Goal: Task Accomplishment & Management: Complete application form

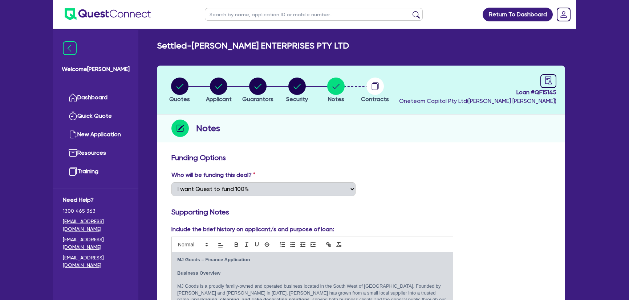
select select "Quest Finance - Own Book"
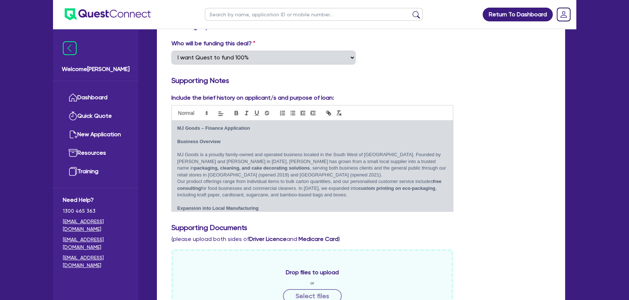
scroll to position [132, 0]
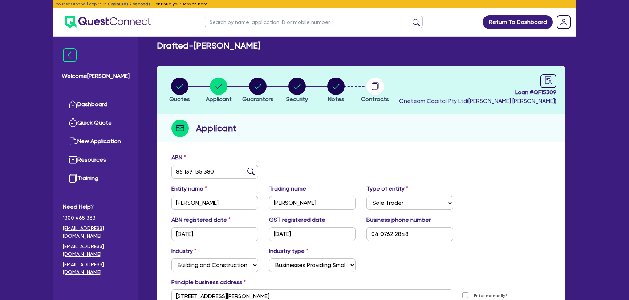
select select "SOLE_TRADER"
select select "BUILDING_CONSTRUCTION"
select select "BUSINESSES_CONSTRUCTION_SERVICES"
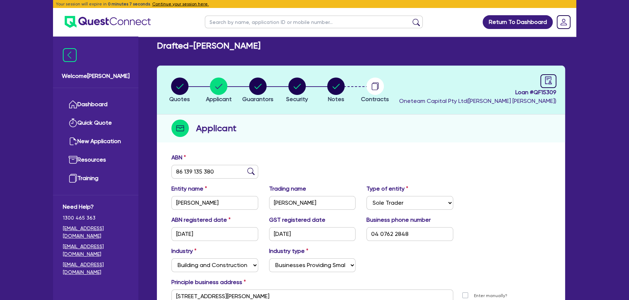
click at [110, 22] on img at bounding box center [108, 22] width 86 height 12
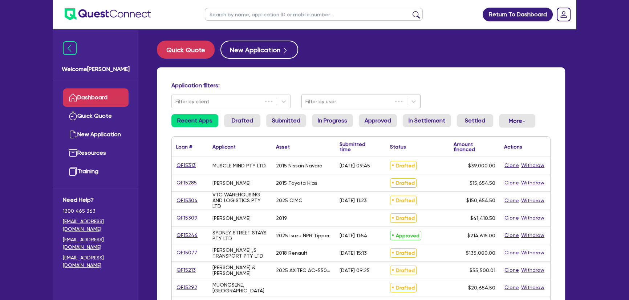
click at [334, 104] on div at bounding box center [346, 101] width 83 height 9
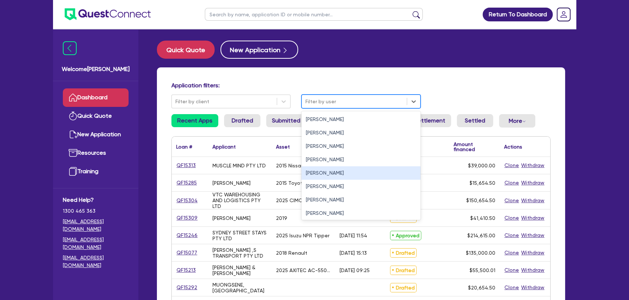
click at [319, 177] on div "[PERSON_NAME]" at bounding box center [360, 173] width 119 height 13
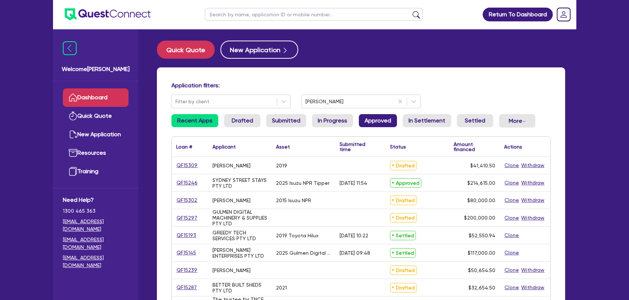
click at [362, 122] on link "Approved" at bounding box center [378, 120] width 38 height 13
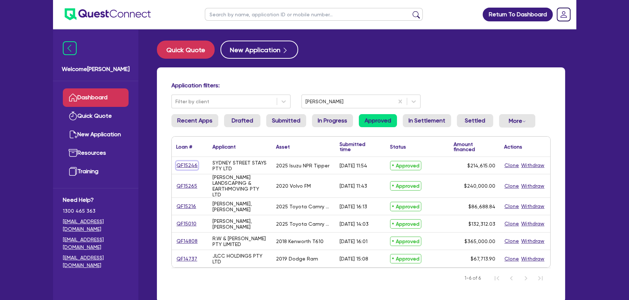
click at [189, 163] on link "QF15246" at bounding box center [187, 165] width 22 height 8
select select "PRIMARY_ASSETS"
select select "HEAVY_TRUCKS"
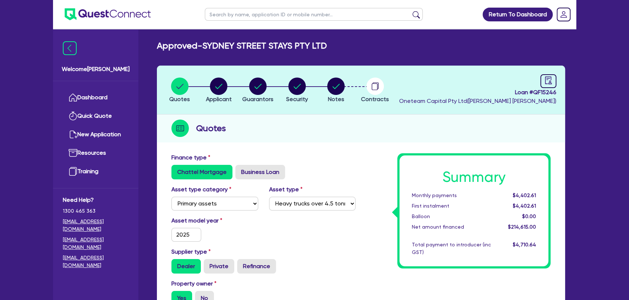
click at [348, 76] on header "Quotes Applicant [GEOGRAPHIC_DATA] Security Notes Contracts Loan # QF15246 Onet…" at bounding box center [361, 90] width 408 height 49
click at [298, 90] on circle "button" at bounding box center [296, 86] width 17 height 17
select select "PRIMARY_ASSETS"
select select "HEAVY_TRUCKS"
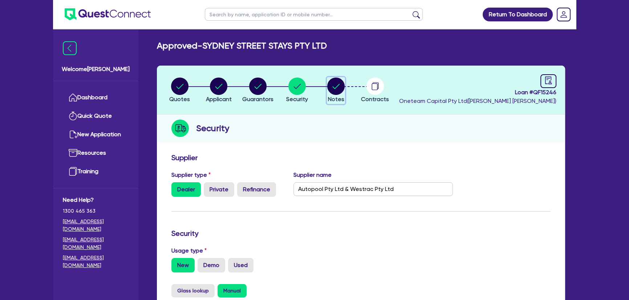
click at [329, 90] on circle "button" at bounding box center [335, 86] width 17 height 17
select select "Other"
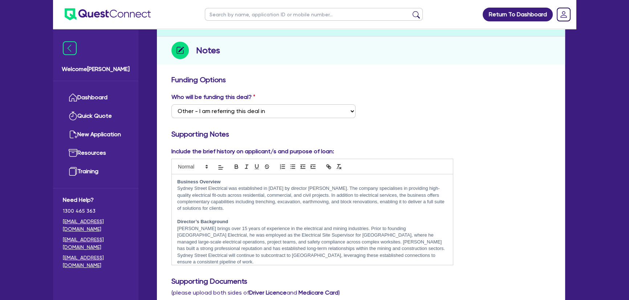
scroll to position [33, 0]
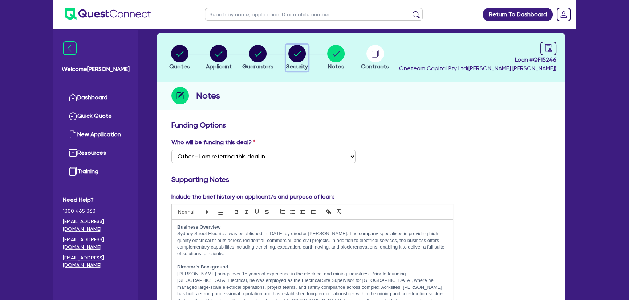
click at [291, 58] on circle "button" at bounding box center [296, 53] width 17 height 17
select select "PRIMARY_ASSETS"
select select "HEAVY_TRUCKS"
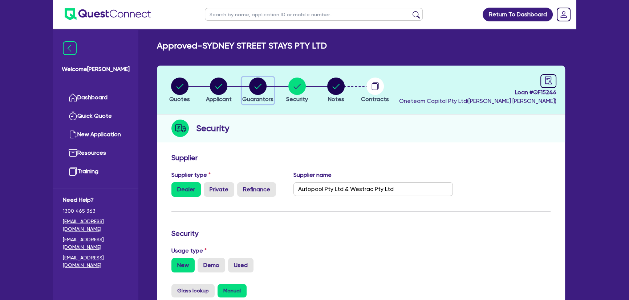
click at [256, 89] on circle "button" at bounding box center [257, 86] width 17 height 17
select select "MR"
select select "[GEOGRAPHIC_DATA]"
select select "DE_FACTO"
select select "PROPERTY"
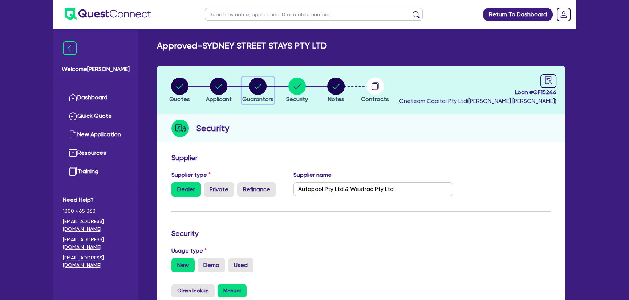
select select "INVESTMENT_PROPERTY"
select select "CASH"
select select "VEHICLE"
select select "EQUIPMENT"
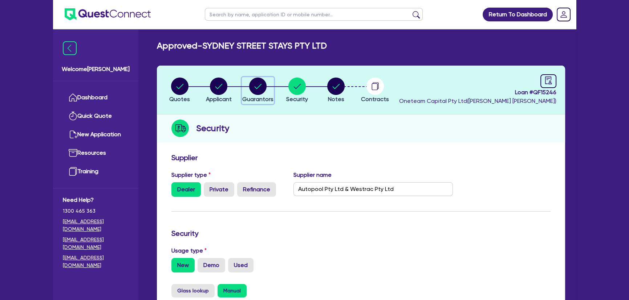
select select "MORTGAGE"
select select "INVESTMENT_PROPERTY_LOAN"
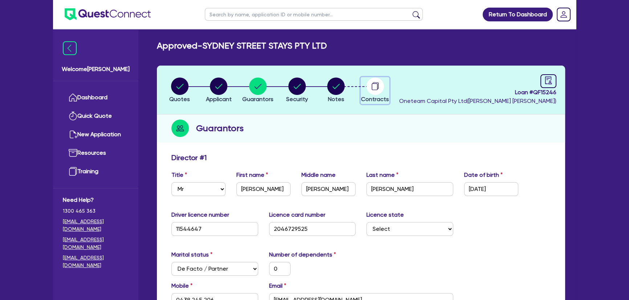
click at [367, 86] on circle "button" at bounding box center [374, 86] width 17 height 17
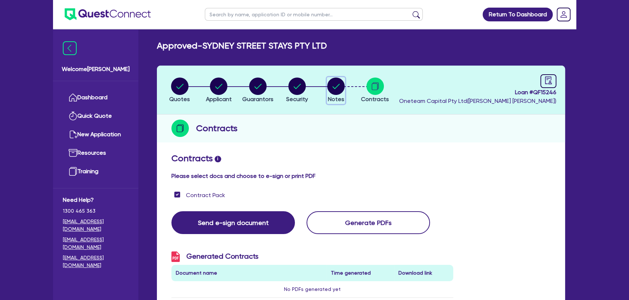
click at [330, 89] on circle "button" at bounding box center [335, 86] width 17 height 17
select select "Other"
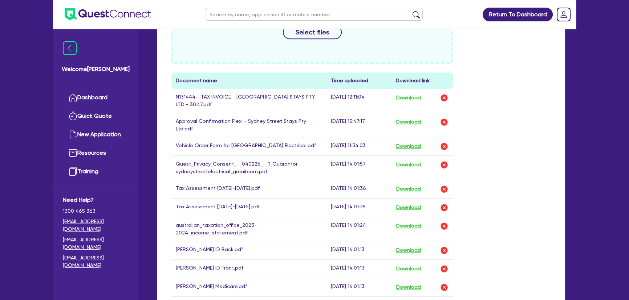
scroll to position [396, 0]
click at [405, 99] on button "Download" at bounding box center [408, 98] width 25 height 9
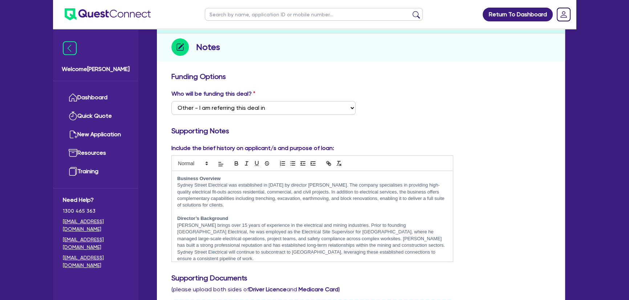
scroll to position [0, 0]
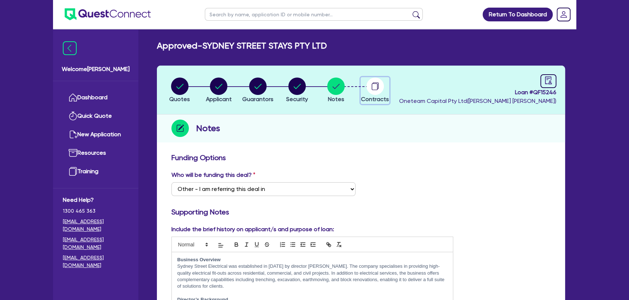
click at [369, 90] on circle "button" at bounding box center [374, 86] width 17 height 17
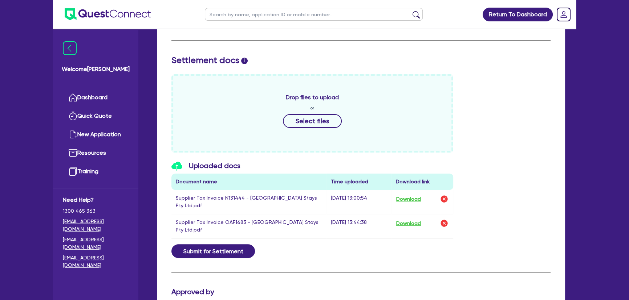
scroll to position [363, 0]
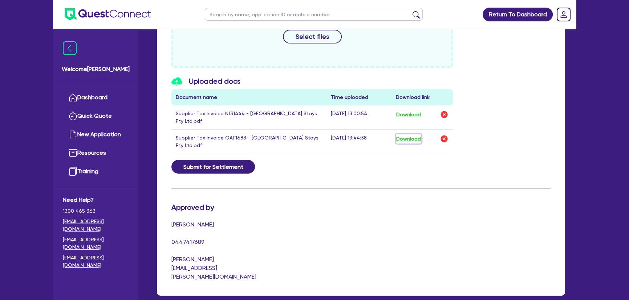
click at [414, 134] on button "Download" at bounding box center [408, 138] width 25 height 9
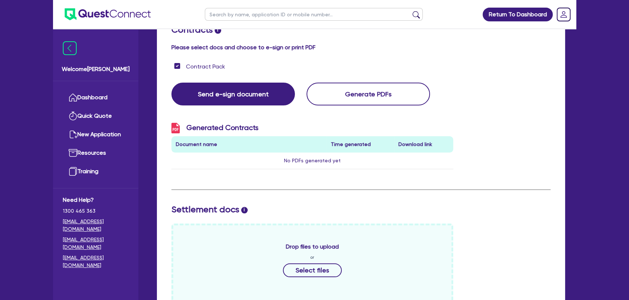
scroll to position [0, 0]
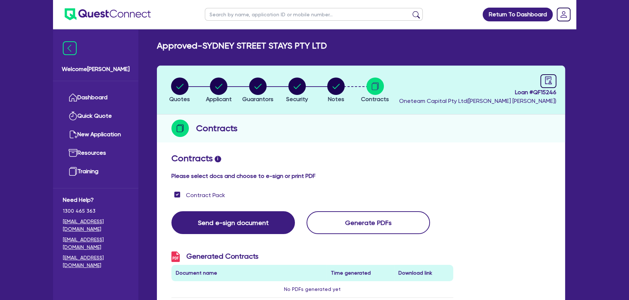
click at [335, 73] on header "Quotes Applicant [GEOGRAPHIC_DATA] Security Notes Contracts Loan # QF15246 Onet…" at bounding box center [361, 90] width 408 height 49
click at [299, 89] on circle "button" at bounding box center [296, 86] width 17 height 17
select select "PRIMARY_ASSETS"
select select "HEAVY_TRUCKS"
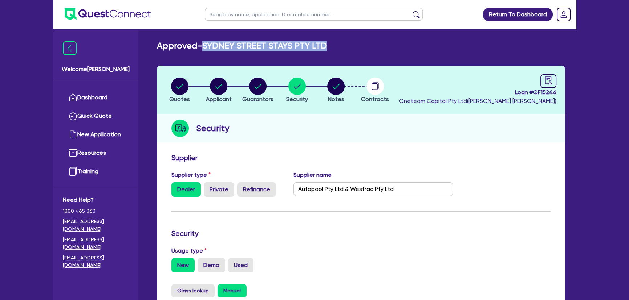
drag, startPoint x: 205, startPoint y: 44, endPoint x: 330, endPoint y: 45, distance: 124.5
click at [330, 45] on div "Approved - [GEOGRAPHIC_DATA] STAYS PTY LTD" at bounding box center [360, 46] width 419 height 11
copy h2 "SYDNEY STREET STAYS PTY LTD"
